Goal: Task Accomplishment & Management: Complete application form

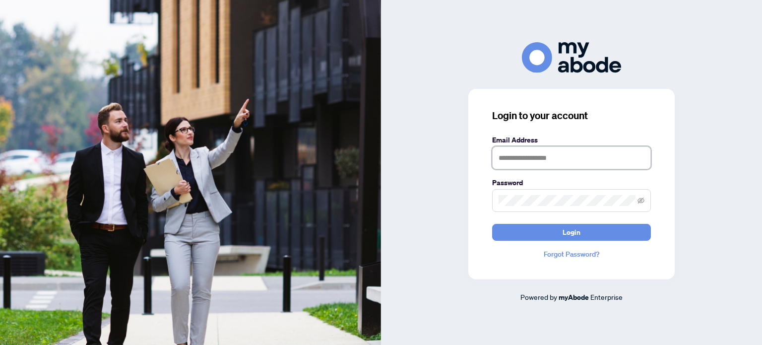
click at [540, 152] on input "text" at bounding box center [571, 157] width 159 height 23
type input "**********"
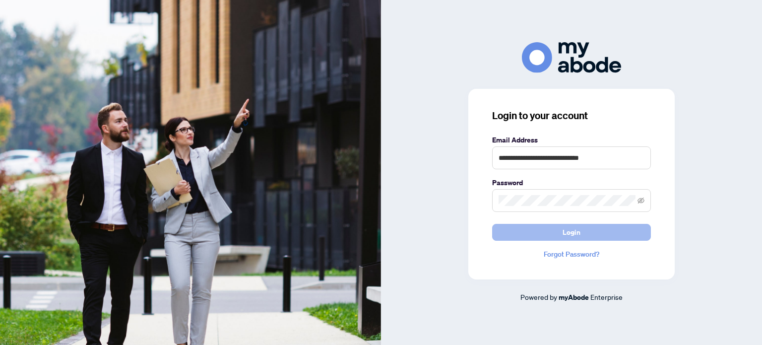
click at [526, 232] on button "Login" at bounding box center [571, 232] width 159 height 17
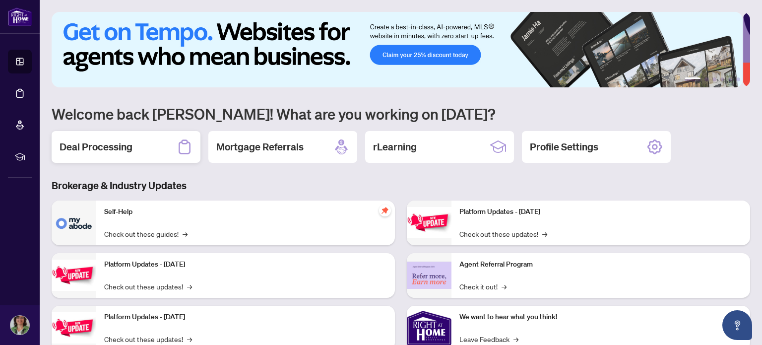
click at [111, 136] on div "Deal Processing" at bounding box center [126, 147] width 149 height 32
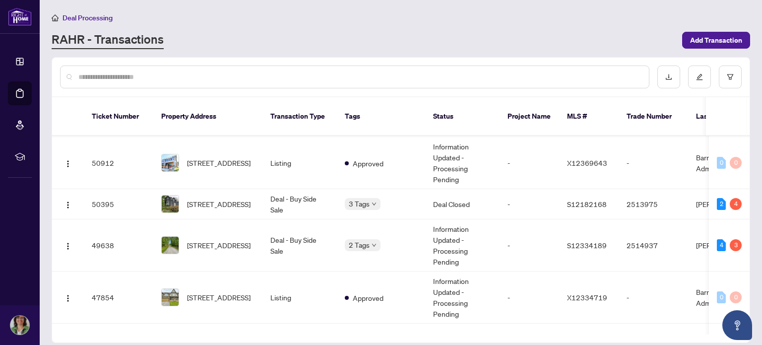
scroll to position [167, 0]
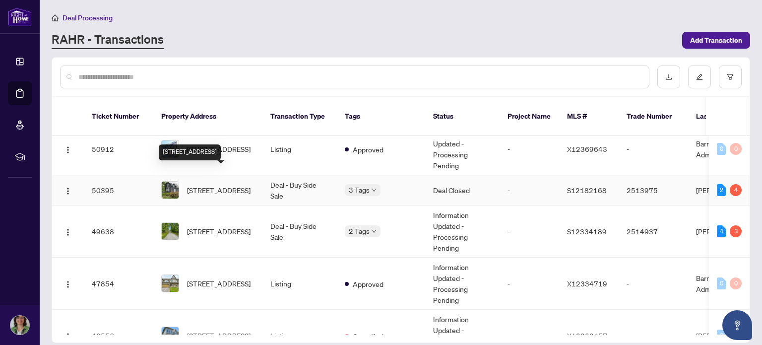
click at [224, 184] on span "[STREET_ADDRESS]" at bounding box center [218, 189] width 63 height 11
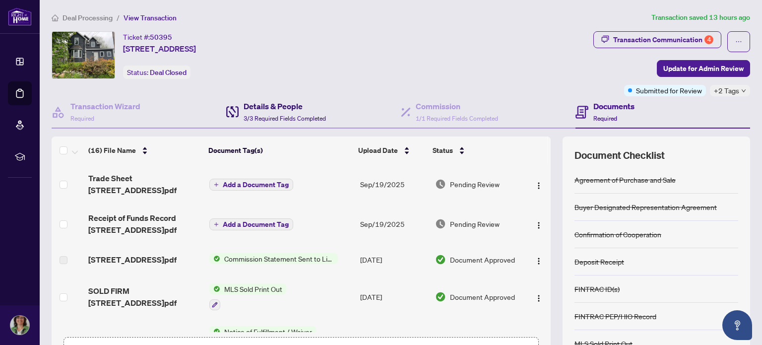
click at [276, 115] on span "3/3 Required Fields Completed" at bounding box center [284, 118] width 82 height 7
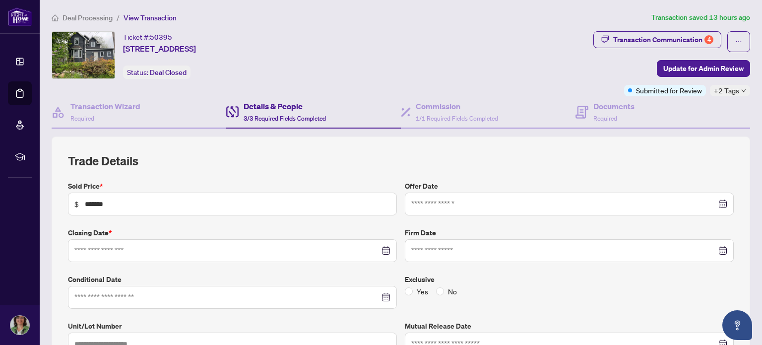
type input "**********"
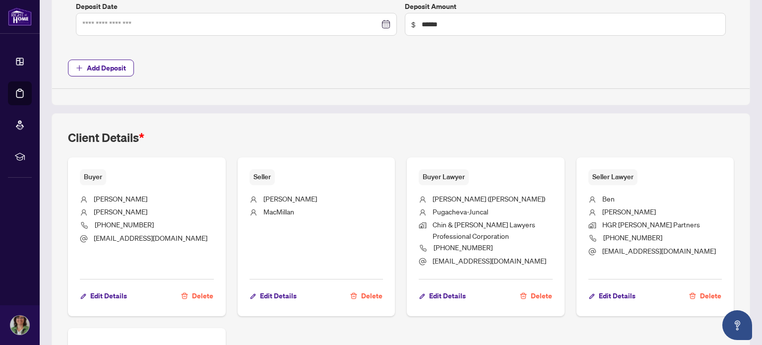
scroll to position [475, 0]
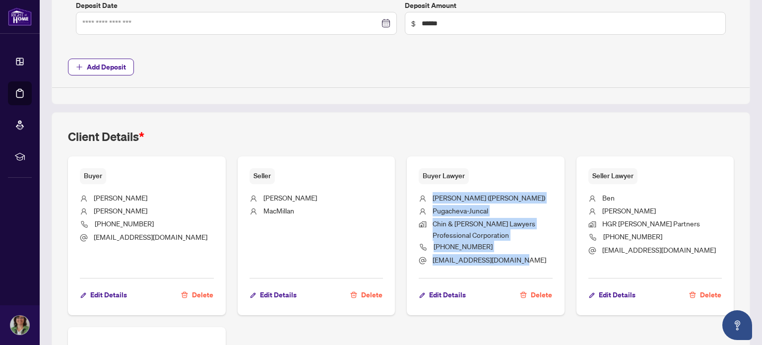
drag, startPoint x: 529, startPoint y: 262, endPoint x: 425, endPoint y: 189, distance: 127.0
click at [425, 189] on ul "[PERSON_NAME] ([PERSON_NAME]) Pugacheva-[PERSON_NAME] & [PERSON_NAME] Lawyers P…" at bounding box center [486, 227] width 134 height 87
copy ul "[PERSON_NAME] ([PERSON_NAME]) Pugacheva-[PERSON_NAME] & [PERSON_NAME] Lawyers P…"
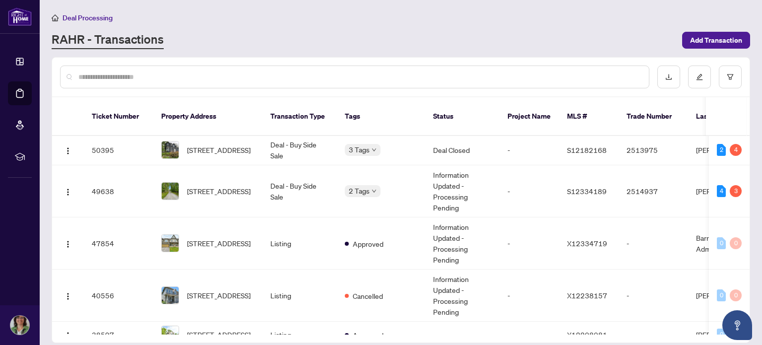
scroll to position [215, 0]
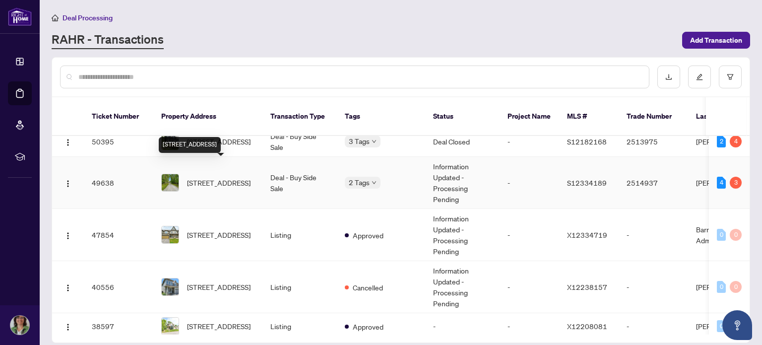
click at [229, 177] on span "[STREET_ADDRESS]" at bounding box center [218, 182] width 63 height 11
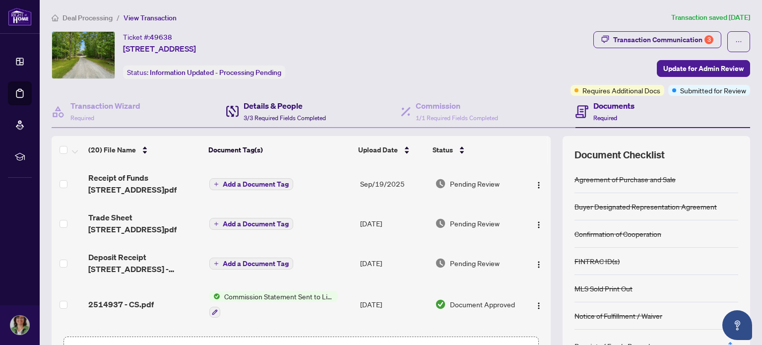
click at [279, 107] on h4 "Details & People" at bounding box center [284, 106] width 82 height 12
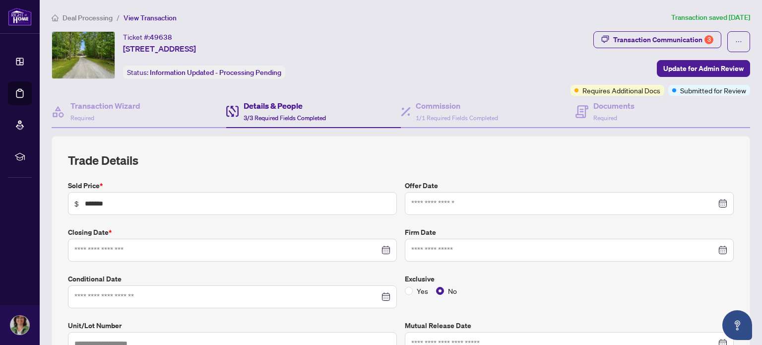
type input "**********"
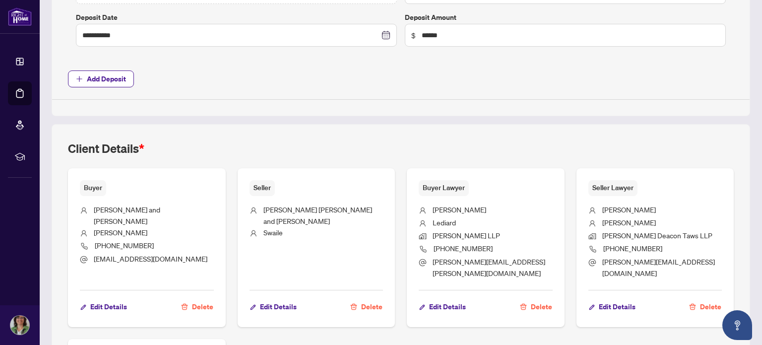
scroll to position [463, 0]
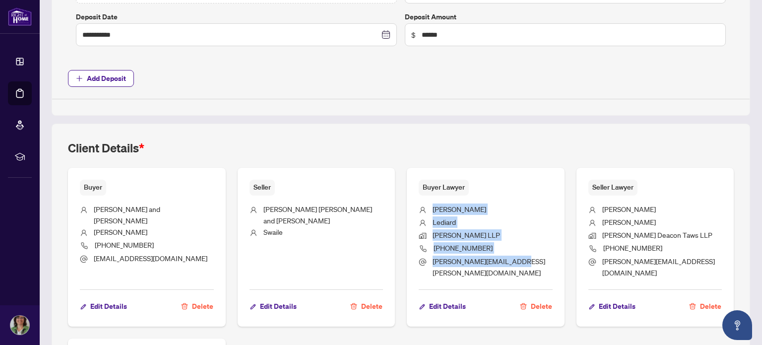
drag, startPoint x: 518, startPoint y: 258, endPoint x: 422, endPoint y: 203, distance: 110.7
click at [422, 203] on ul "[PERSON_NAME] [PERSON_NAME] LLP [PHONE_NUMBER] [PERSON_NAME][EMAIL_ADDRESS][PER…" at bounding box center [486, 238] width 134 height 87
click at [432, 204] on span "[PERSON_NAME]" at bounding box center [459, 208] width 54 height 9
drag, startPoint x: 518, startPoint y: 259, endPoint x: 425, endPoint y: 208, distance: 105.7
click at [425, 208] on ul "[PERSON_NAME] [PERSON_NAME] LLP [PHONE_NUMBER] [PERSON_NAME][EMAIL_ADDRESS][PER…" at bounding box center [486, 238] width 134 height 87
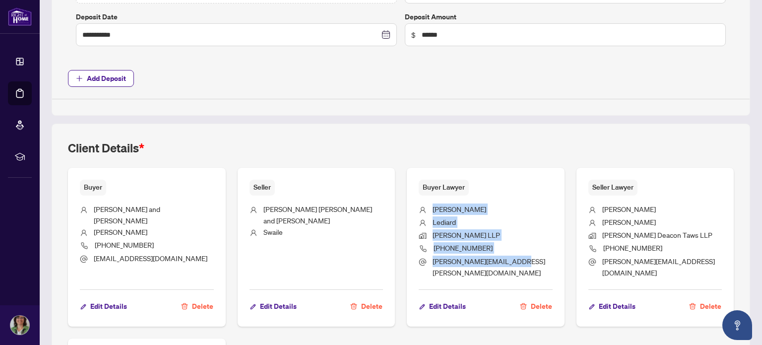
copy ul "[PERSON_NAME] [PERSON_NAME] LLP [PHONE_NUMBER] [PERSON_NAME][EMAIL_ADDRESS][PER…"
